Goal: Find specific page/section: Find specific page/section

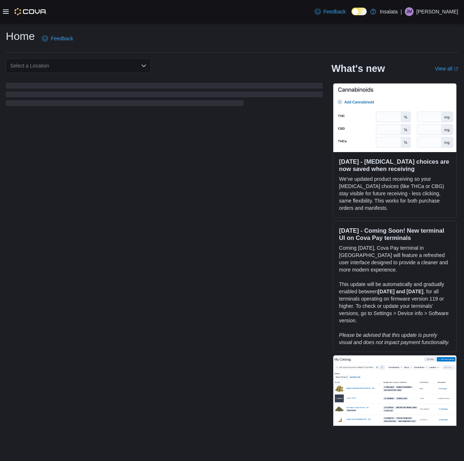
drag, startPoint x: 314, startPoint y: 277, endPoint x: 310, endPoint y: 279, distance: 4.2
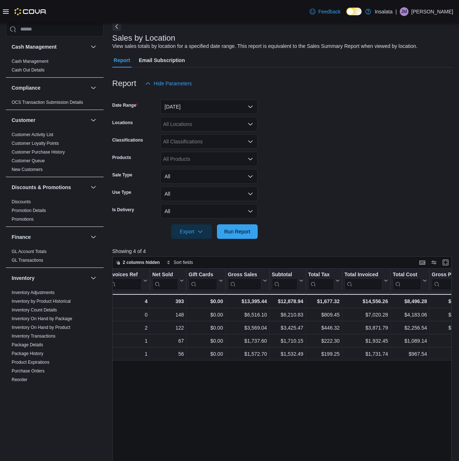
scroll to position [0, 145]
